Goal: Information Seeking & Learning: Learn about a topic

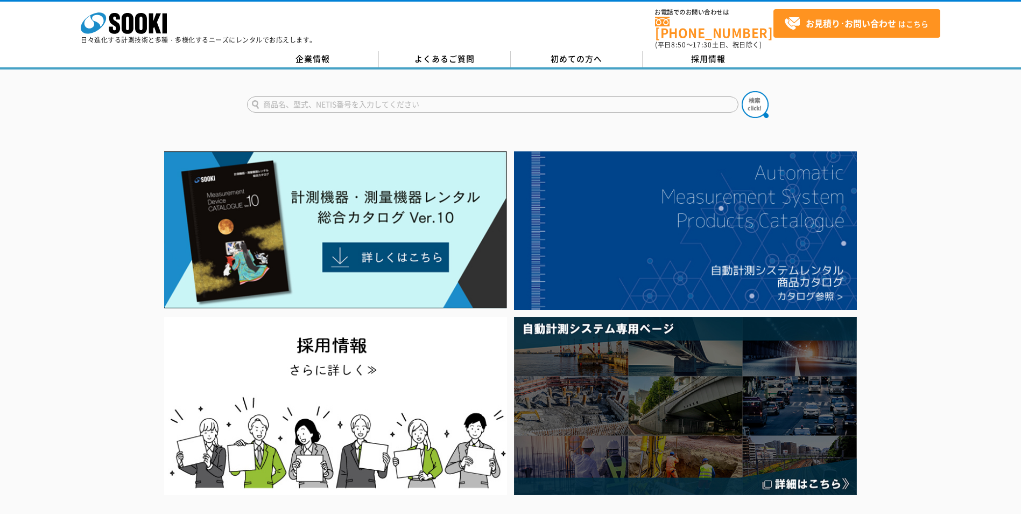
click at [309, 91] on form at bounding box center [511, 106] width 528 height 30
click at [323, 106] on form at bounding box center [511, 106] width 528 height 30
click at [319, 102] on input "text" at bounding box center [493, 104] width 492 height 16
type input "表面温度計"
click at [742, 91] on button at bounding box center [755, 104] width 27 height 27
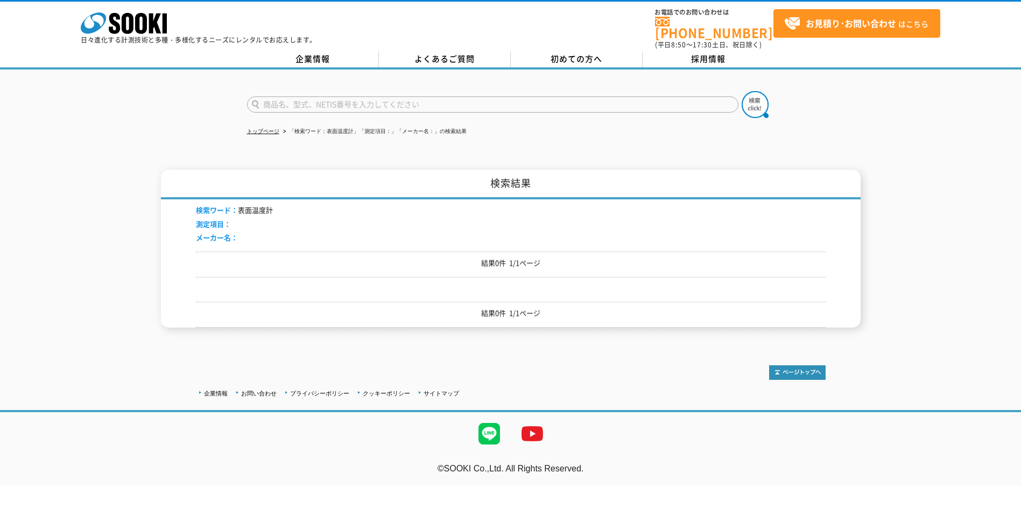
click at [326, 96] on input "text" at bounding box center [493, 104] width 492 height 16
type input "温度計"
click at [742, 91] on button at bounding box center [755, 104] width 27 height 27
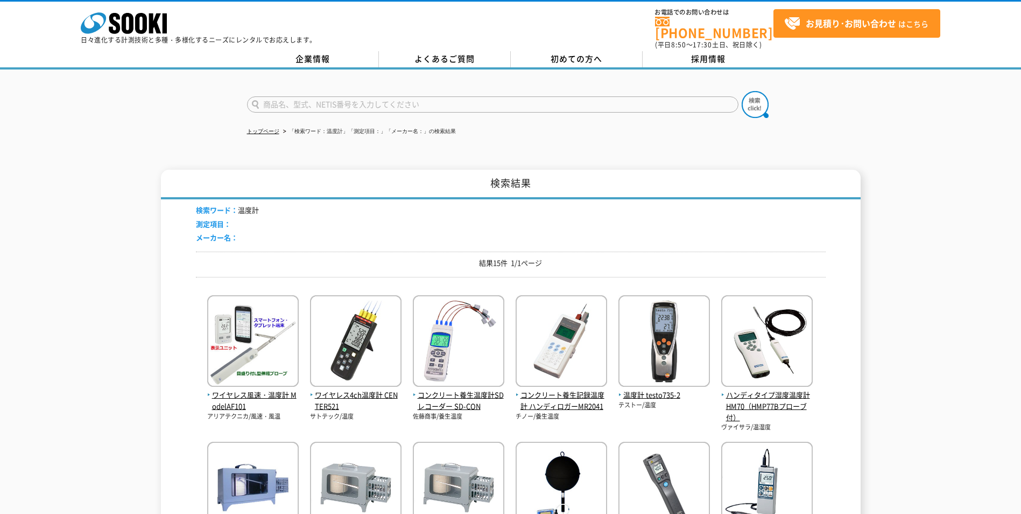
click at [353, 99] on input "text" at bounding box center [493, 104] width 492 height 16
type input "リークテスター"
click at [742, 91] on button at bounding box center [755, 104] width 27 height 27
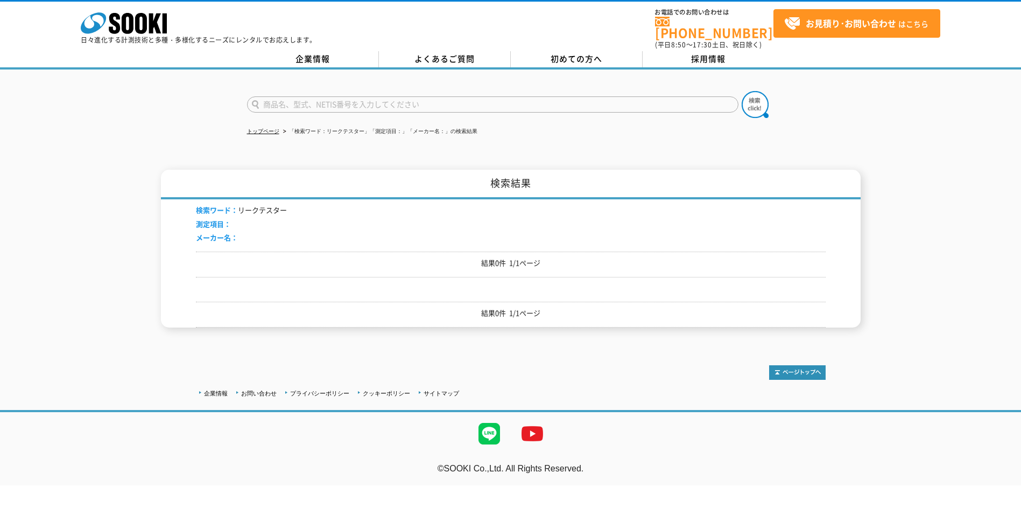
click at [334, 104] on input "text" at bounding box center [493, 104] width 492 height 16
type input "メガテスター"
click at [742, 91] on button at bounding box center [755, 104] width 27 height 27
click at [142, 23] on icon "株式会社 ソーキ" at bounding box center [124, 23] width 86 height 22
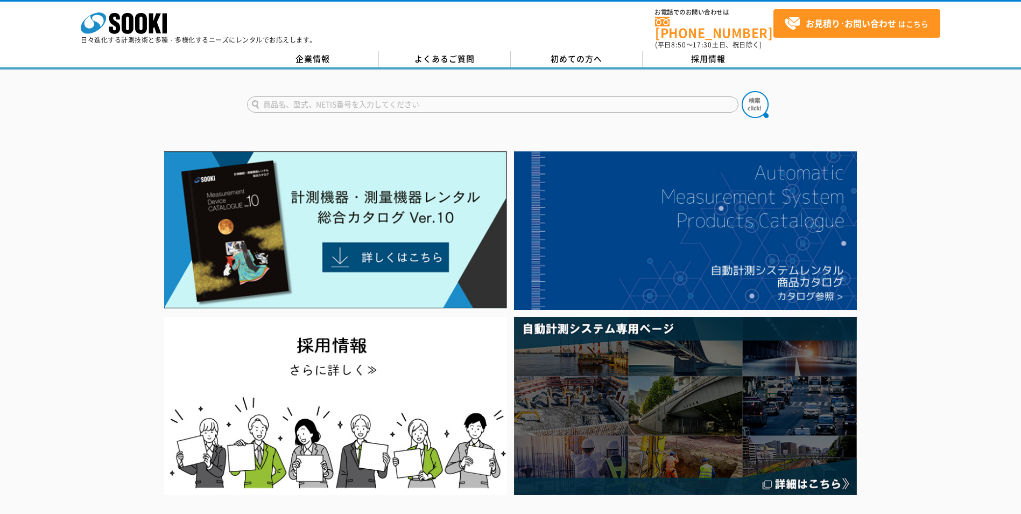
click at [302, 96] on input "text" at bounding box center [493, 104] width 492 height 16
type input "Ｒ"
type input "MK-750"
click at [742, 91] on button at bounding box center [755, 104] width 27 height 27
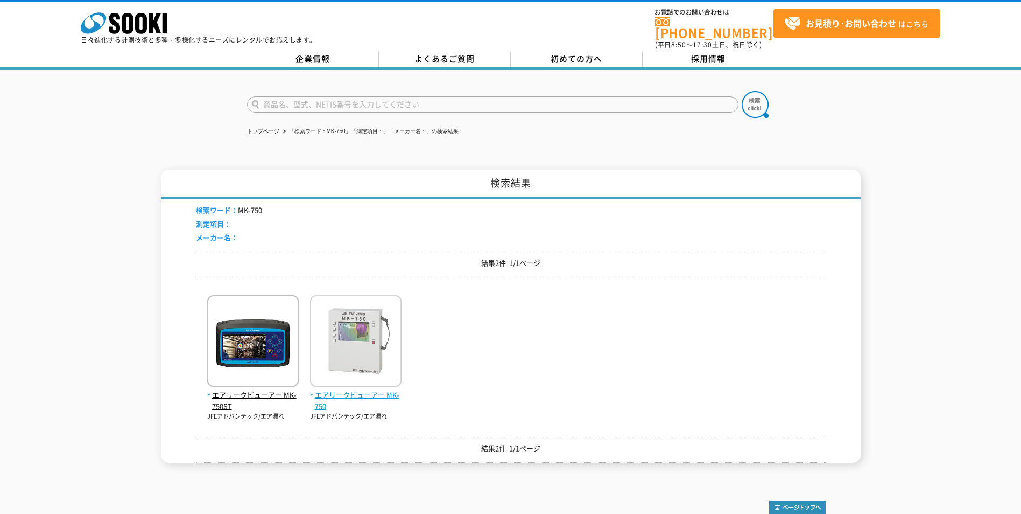
click at [385, 389] on span "エアリークビューアー MK-750" at bounding box center [356, 400] width 92 height 23
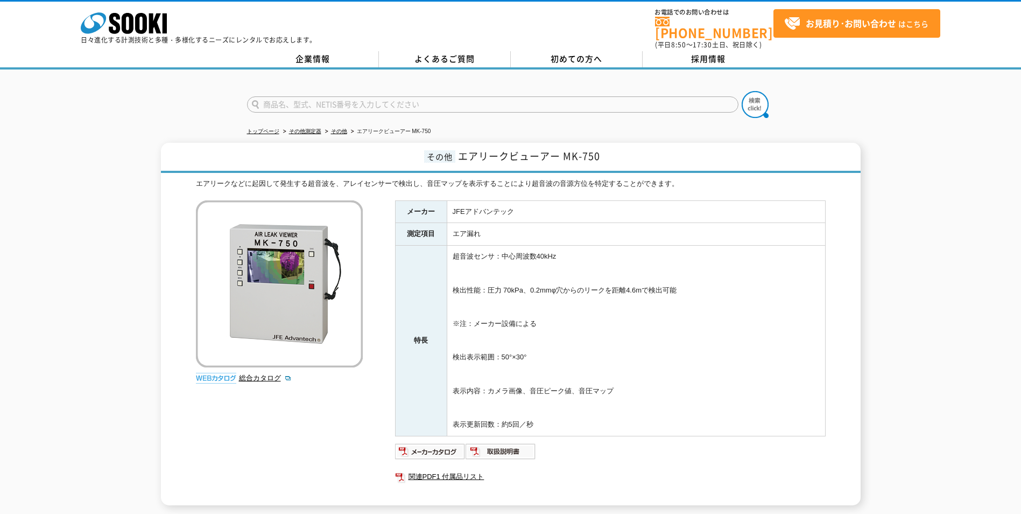
click at [345, 107] on form at bounding box center [511, 106] width 528 height 30
click at [345, 100] on input "text" at bounding box center [493, 104] width 492 height 16
type input "MY-600"
click at [742, 91] on button at bounding box center [755, 104] width 27 height 27
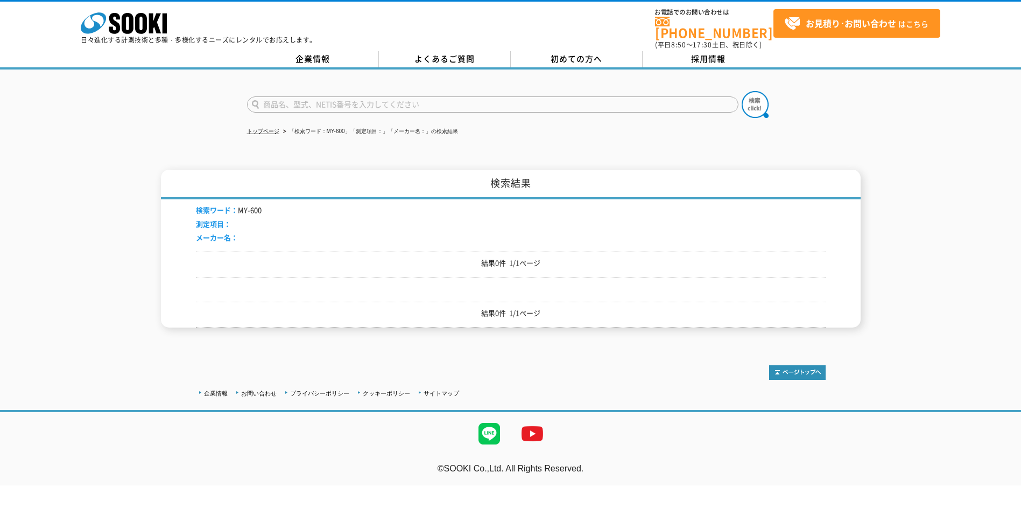
click at [288, 91] on form at bounding box center [511, 106] width 528 height 30
click at [287, 96] on input "text" at bounding box center [493, 104] width 492 height 16
type input "MY600"
click at [742, 91] on button at bounding box center [755, 104] width 27 height 27
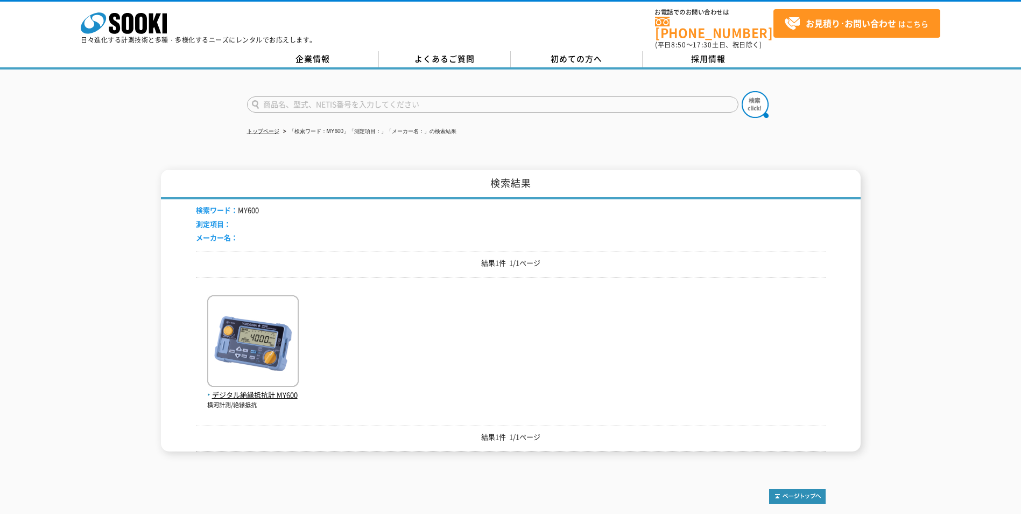
click at [282, 96] on input "text" at bounding box center [493, 104] width 492 height 16
type input "IR4052-50"
click at [742, 91] on button at bounding box center [755, 104] width 27 height 27
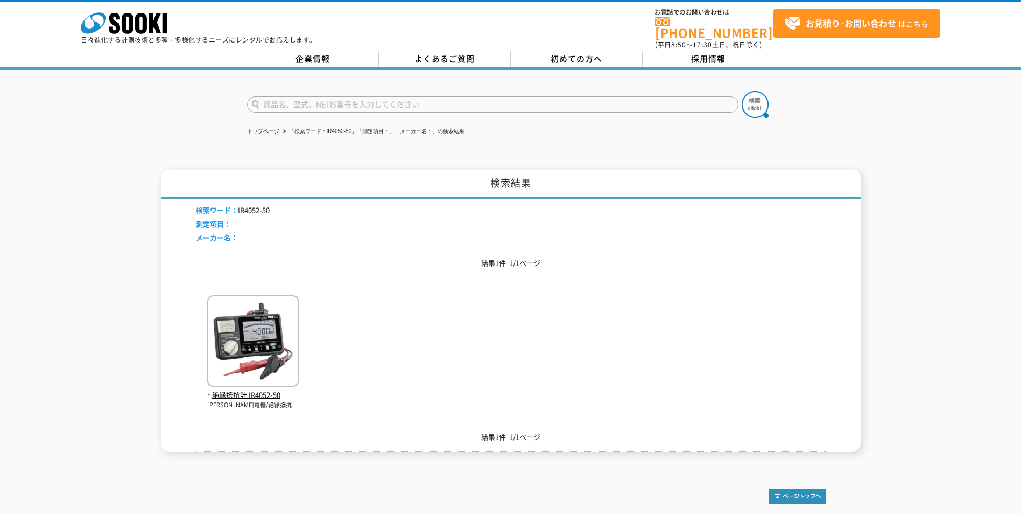
click at [282, 96] on input "text" at bounding box center [493, 104] width 492 height 16
type input "MY600"
click at [742, 91] on button at bounding box center [755, 104] width 27 height 27
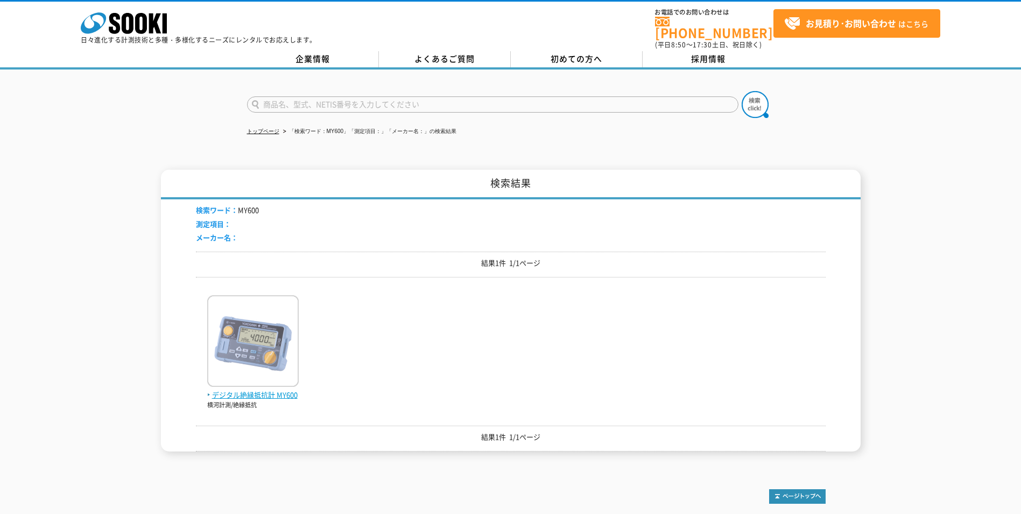
click at [269, 389] on span "デジタル絶縁抵抗計 MY600" at bounding box center [253, 394] width 92 height 11
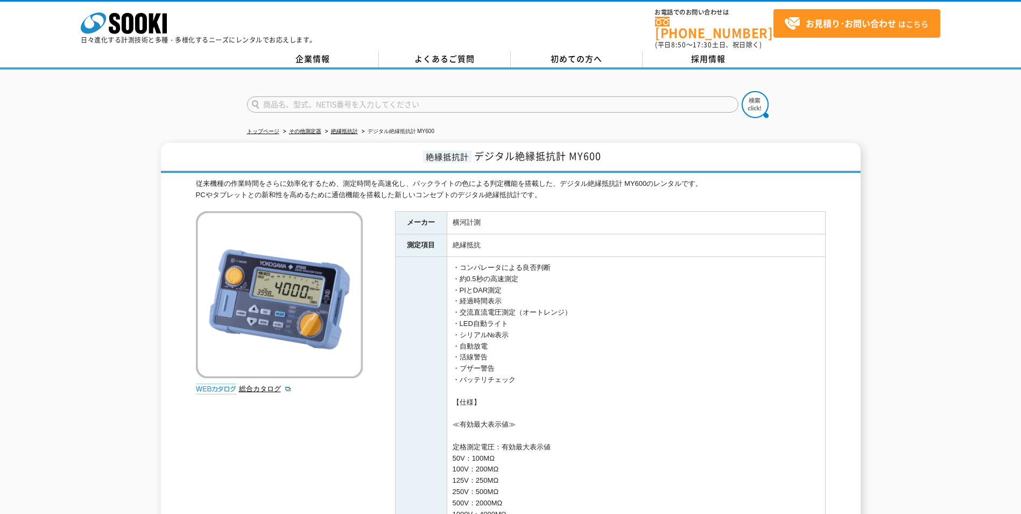
click at [278, 96] on input "text" at bounding box center [493, 104] width 492 height 16
type input "SK1260"
click at [742, 91] on button at bounding box center [755, 104] width 27 height 27
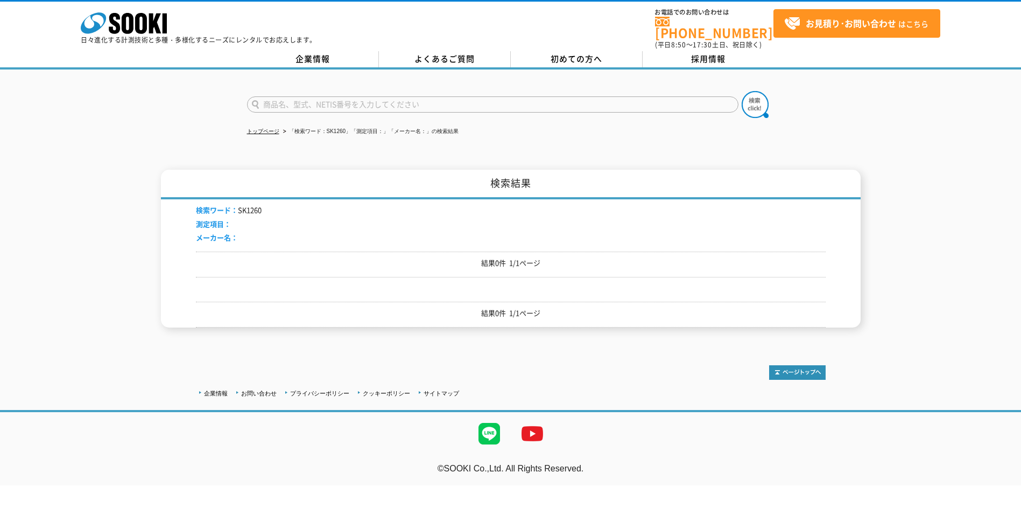
click at [319, 100] on input "text" at bounding box center [493, 104] width 492 height 16
type input "SK-1260"
click at [742, 91] on button at bounding box center [755, 104] width 27 height 27
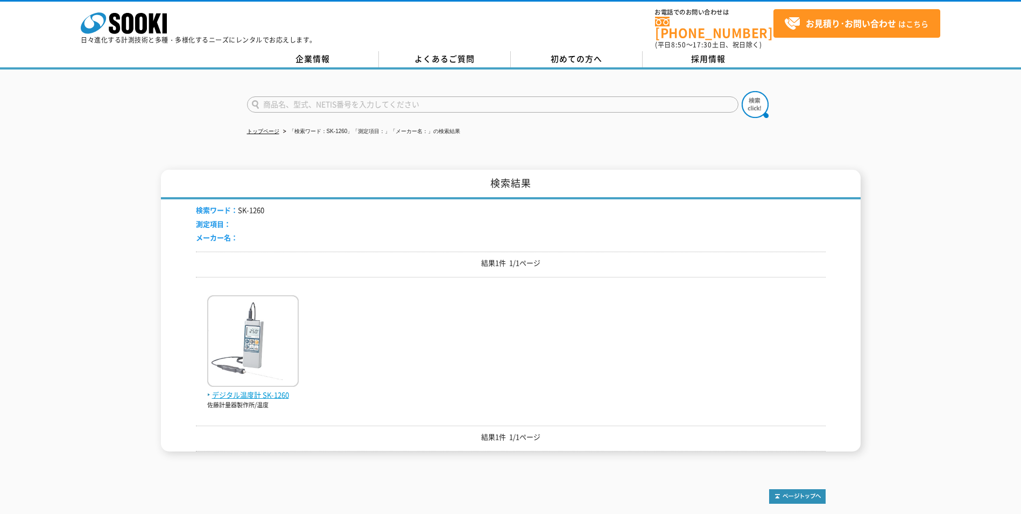
click at [278, 390] on span "デジタル温度計 SK-1260" at bounding box center [253, 394] width 92 height 11
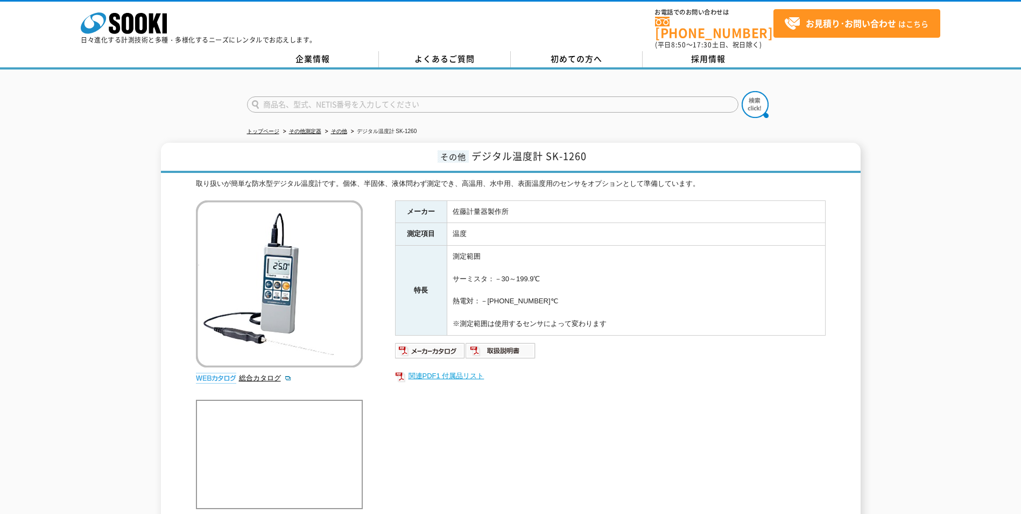
click at [429, 369] on link "関連PDF1 付属品リスト" at bounding box center [610, 376] width 431 height 14
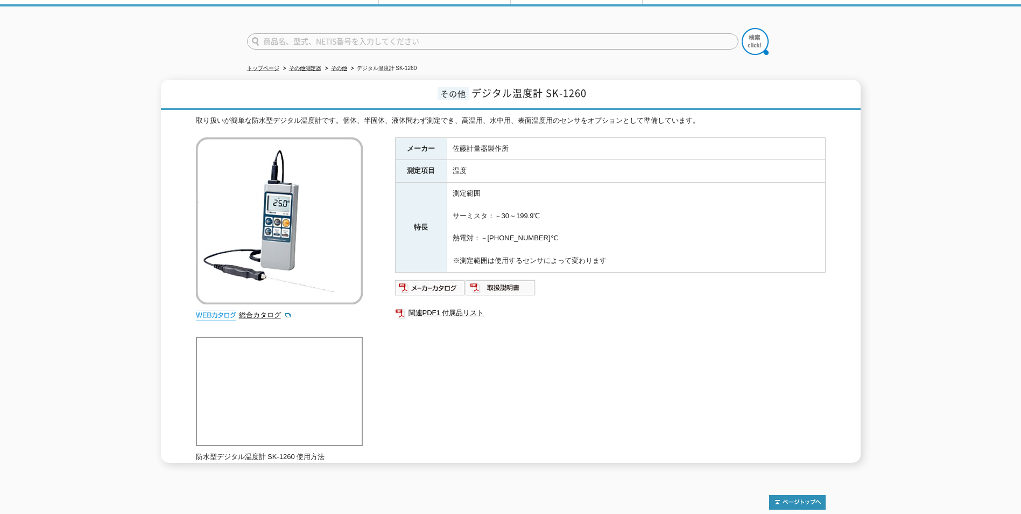
scroll to position [115, 0]
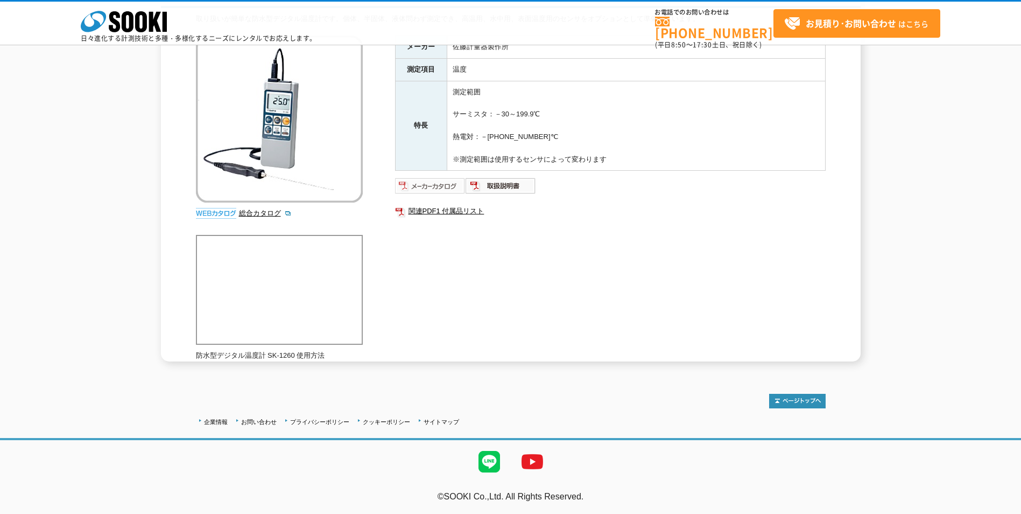
click at [439, 186] on img at bounding box center [430, 185] width 71 height 17
click at [111, 9] on div "株式会社 ソーキ spMenu 日々進化する計測技術と多種・多様化するニーズにレンタルでお応えします。" at bounding box center [199, 23] width 236 height 36
click at [116, 17] on icon "株式会社 ソーキ" at bounding box center [124, 22] width 86 height 22
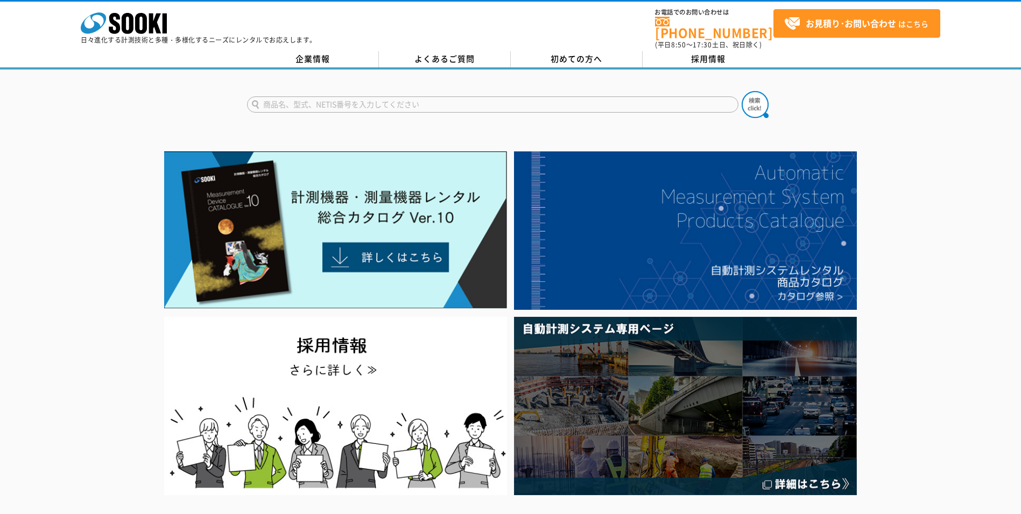
click at [319, 96] on input "text" at bounding box center [493, 104] width 492 height 16
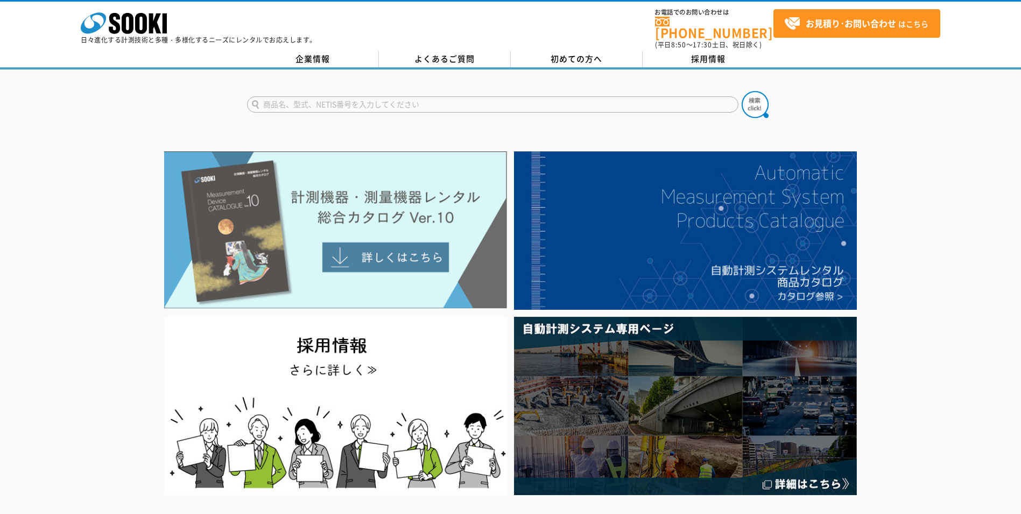
type input "商品名、型式、NETIS番号を入力してください"
click at [387, 251] on img at bounding box center [335, 229] width 343 height 157
